Goal: Find contact information: Find contact information

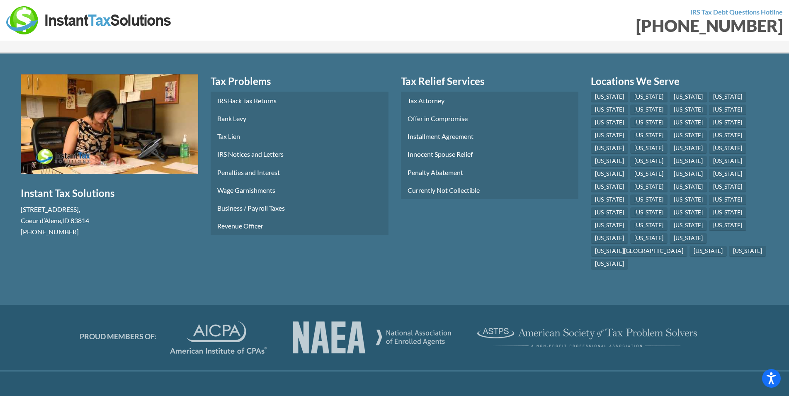
scroll to position [4187, 0]
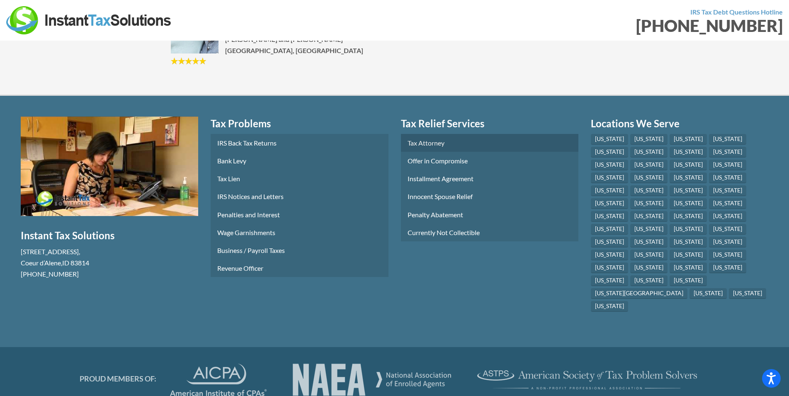
click at [428, 134] on link "Tax Attorney" at bounding box center [489, 143] width 177 height 18
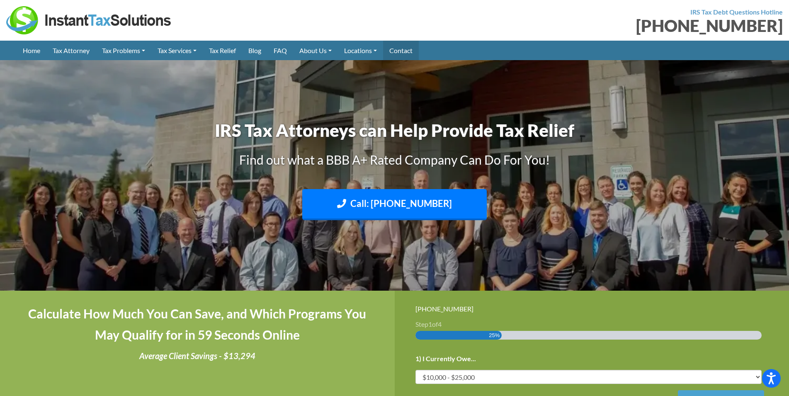
click at [415, 47] on link "Contact" at bounding box center [401, 50] width 36 height 19
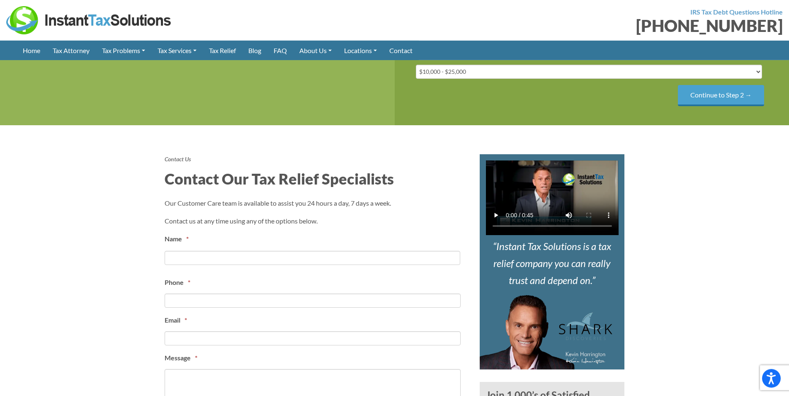
scroll to position [211, 0]
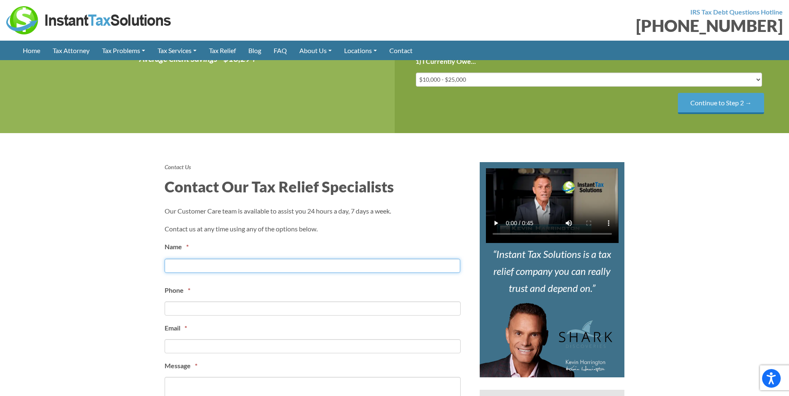
click at [234, 265] on input "First" at bounding box center [313, 266] width 296 height 14
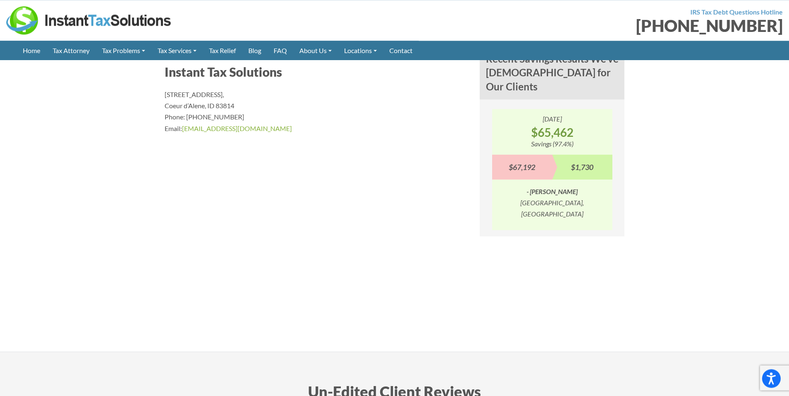
scroll to position [719, 0]
